Goal: Find specific page/section: Find specific page/section

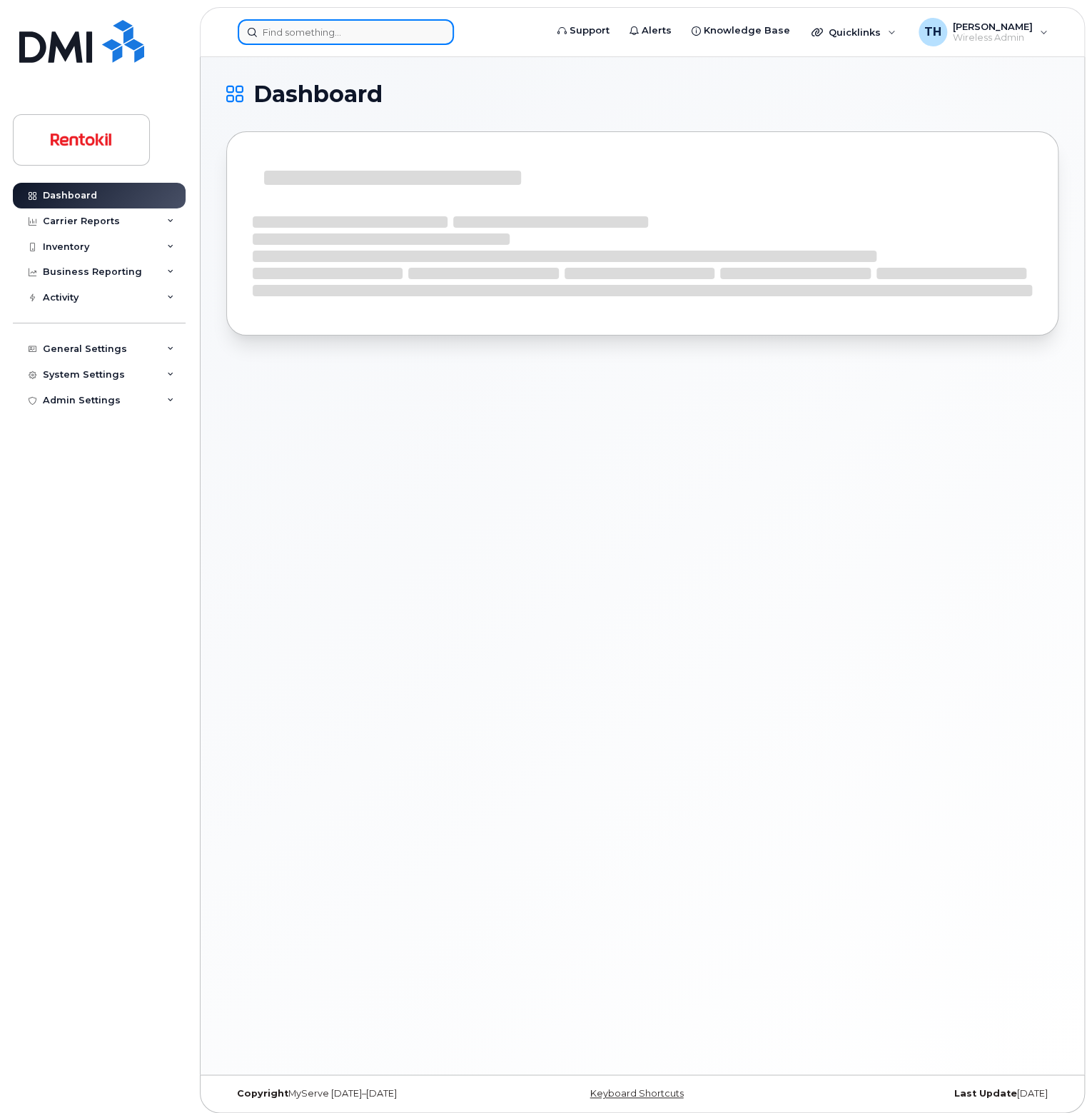
click at [291, 40] on input at bounding box center [346, 31] width 216 height 26
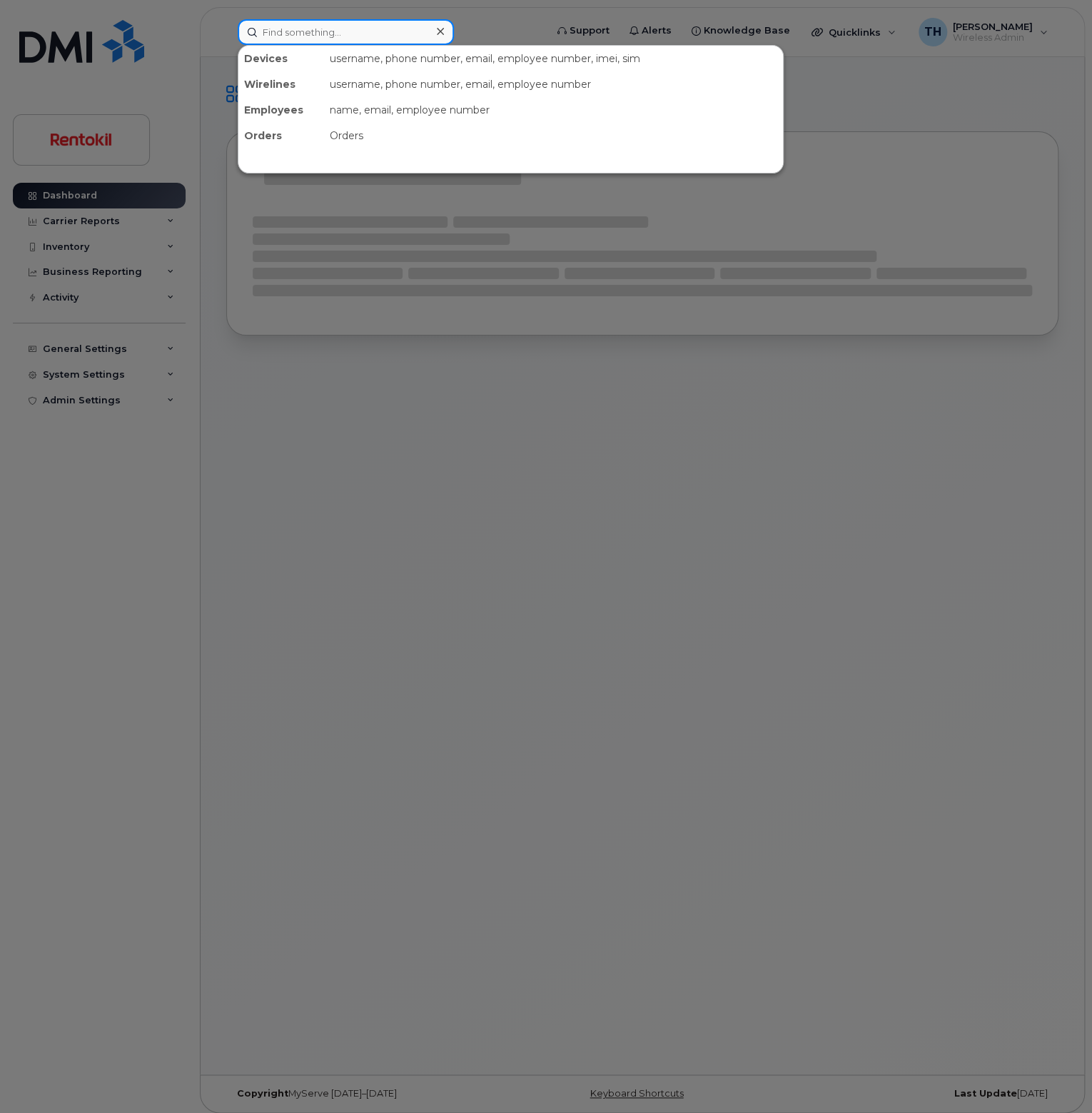
paste input "2246243229"
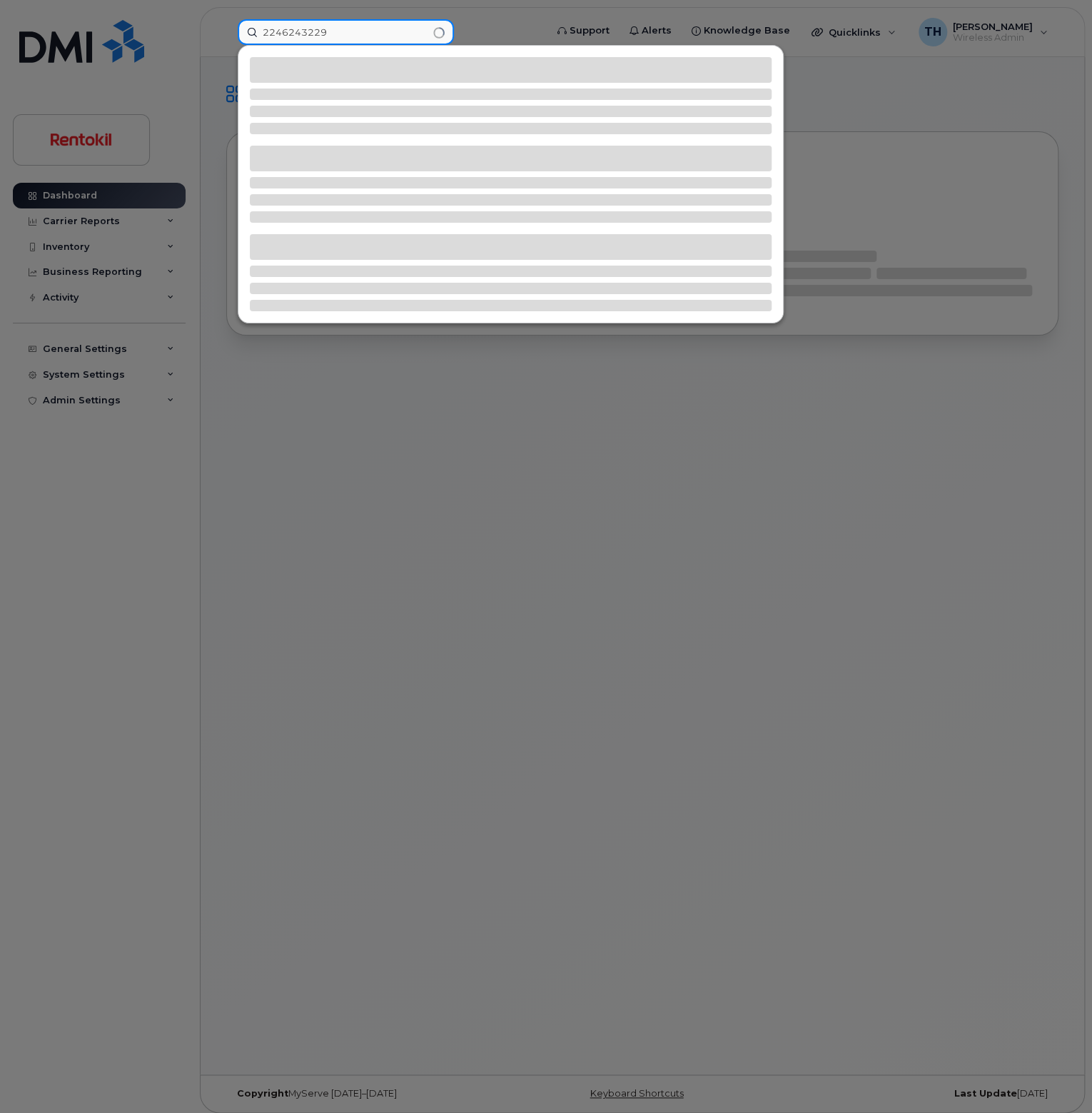
click at [360, 39] on input "2246243229" at bounding box center [346, 31] width 216 height 26
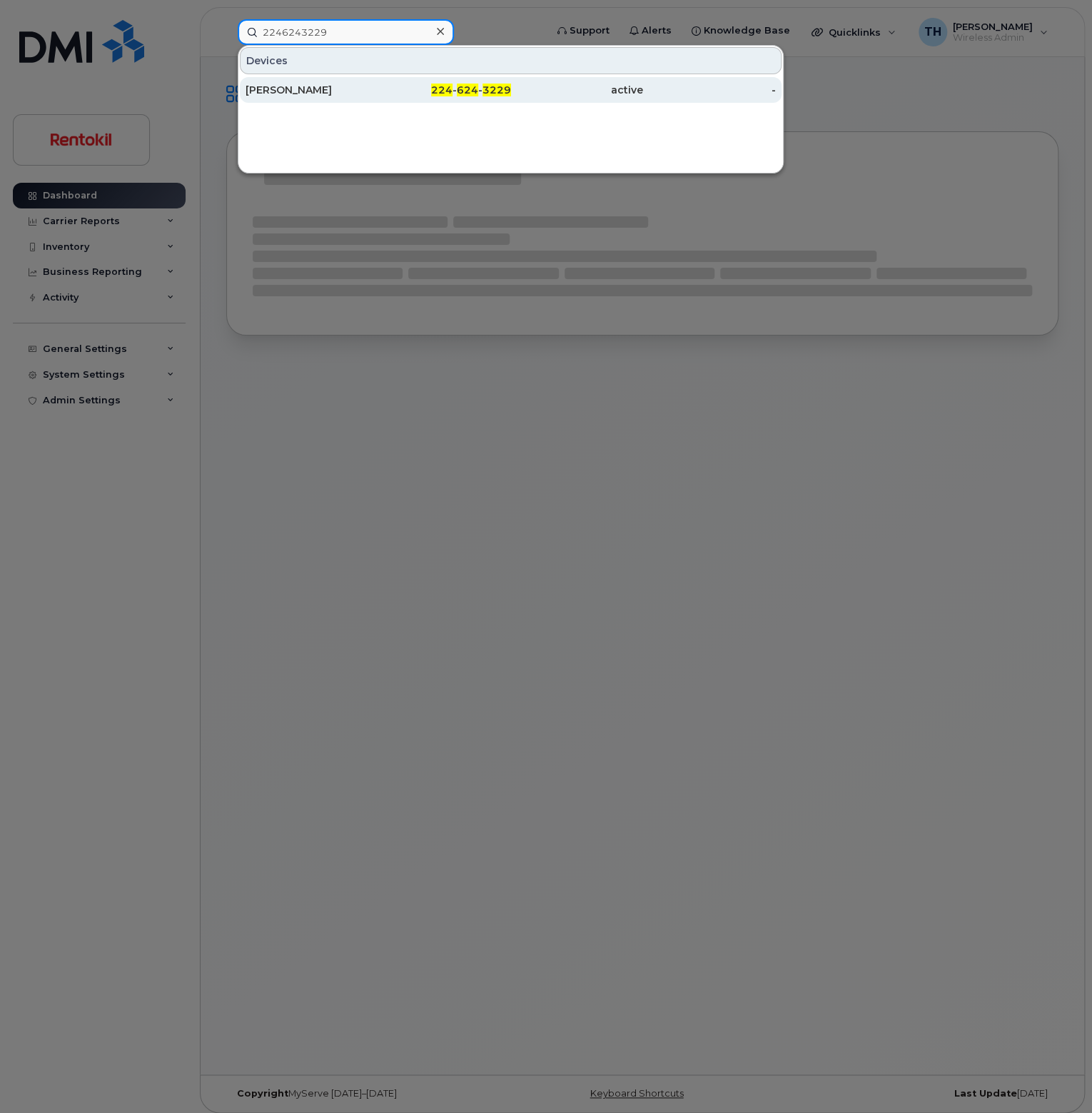
type input "2246243229"
click at [351, 93] on div "[PERSON_NAME]" at bounding box center [311, 89] width 133 height 14
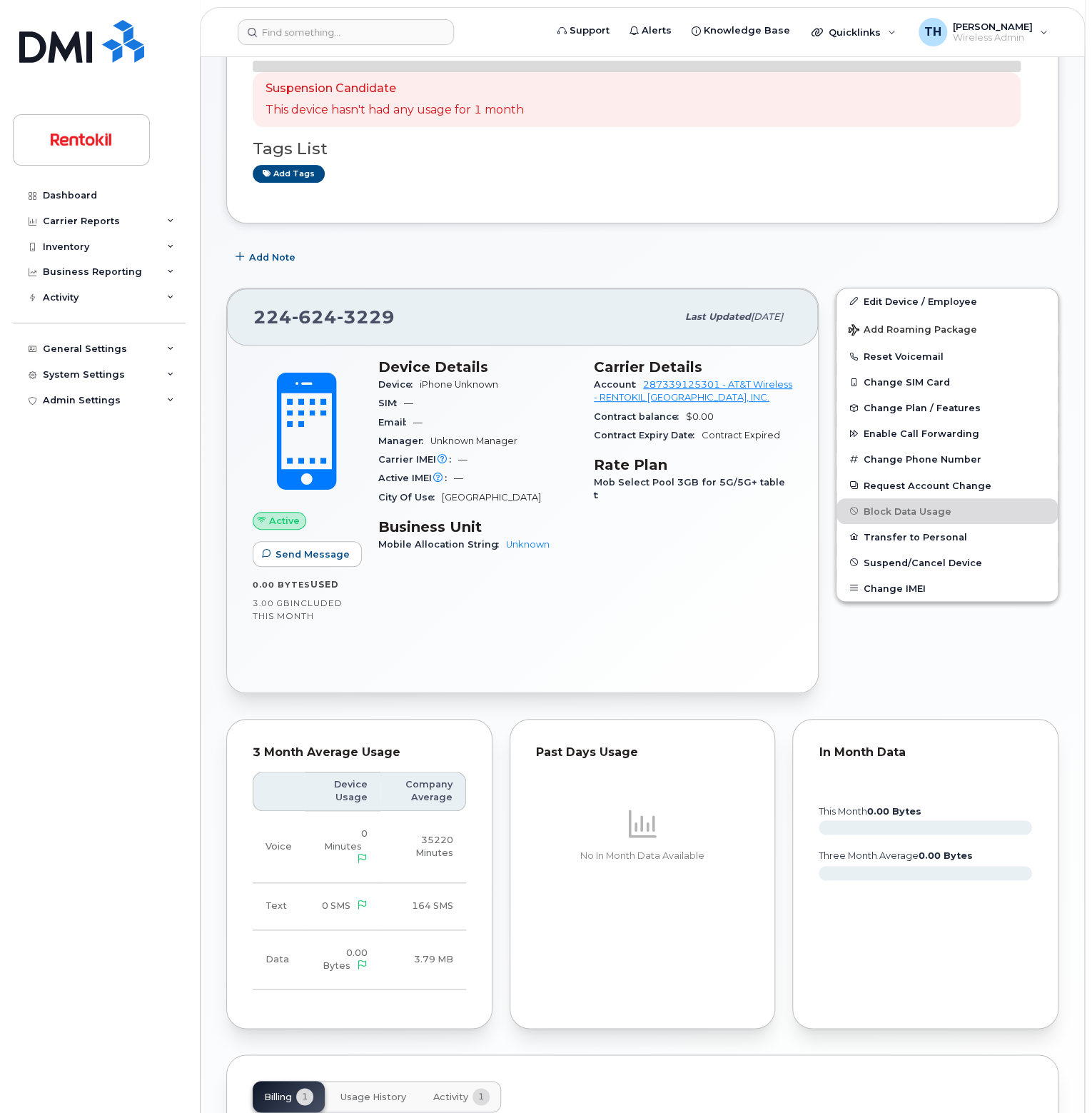
scroll to position [300, 0]
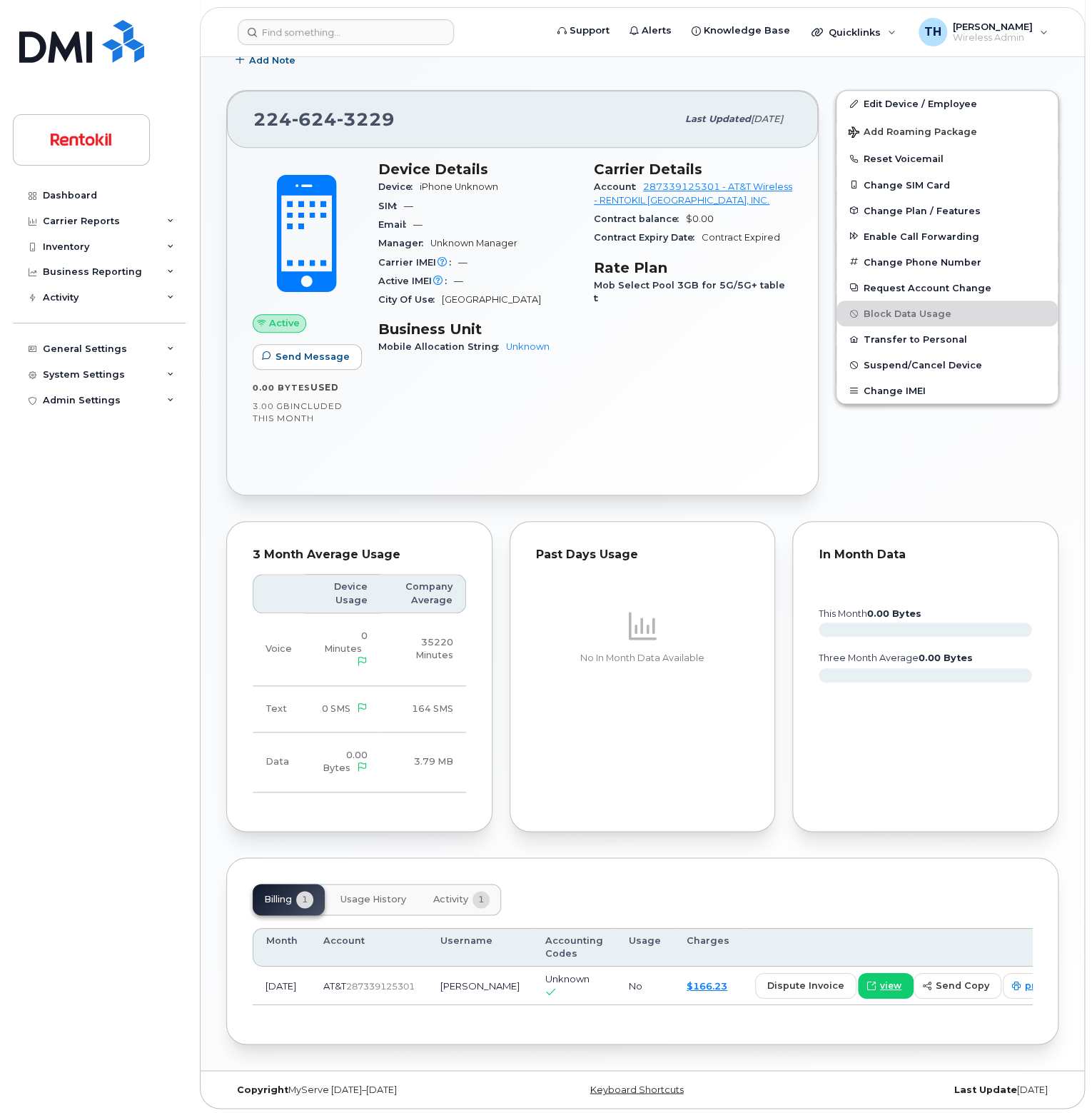
click at [430, 987] on td "[PERSON_NAME]" at bounding box center [480, 986] width 105 height 39
drag, startPoint x: 473, startPoint y: 986, endPoint x: 434, endPoint y: 979, distance: 39.6
click at [434, 979] on td "[PERSON_NAME]" at bounding box center [480, 986] width 105 height 39
copy td "[PERSON_NAME]"
